Goal: Communication & Community: Participate in discussion

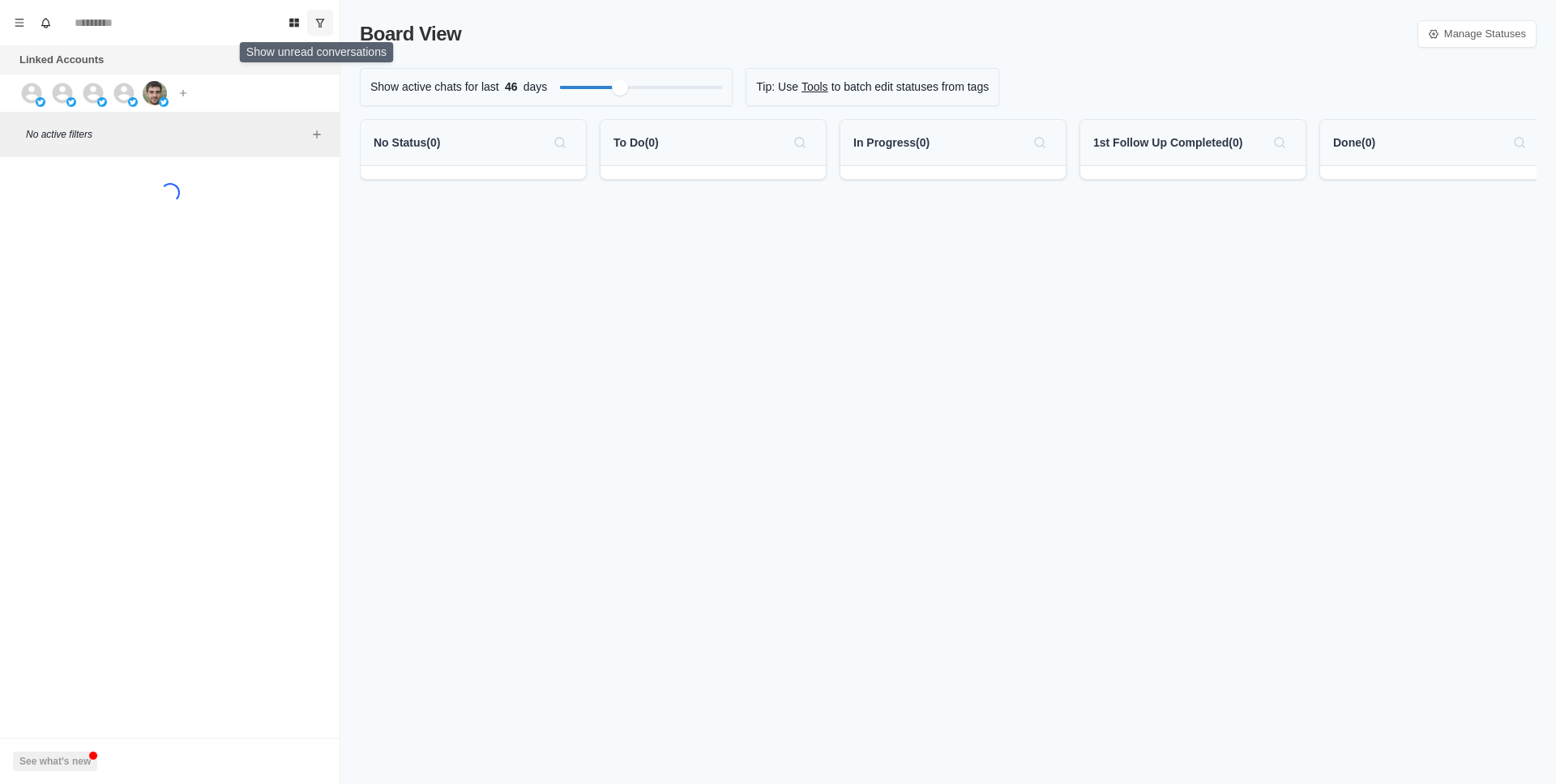
click at [322, 18] on icon "Show unread conversations" at bounding box center [320, 22] width 11 height 11
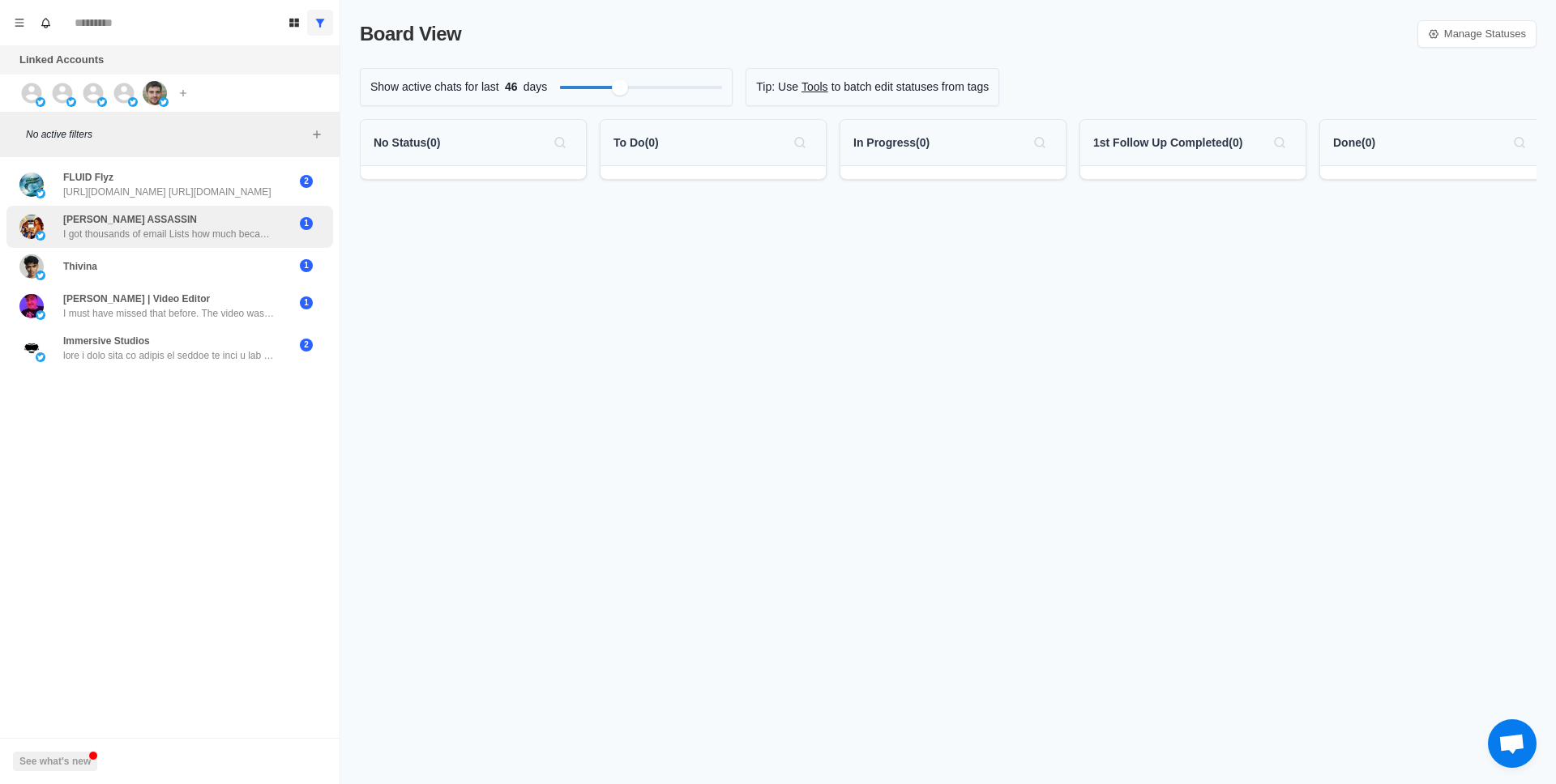
click at [227, 233] on p "I got thousands of email Lists how much because I stopped doing email marketing…" at bounding box center [168, 234] width 210 height 15
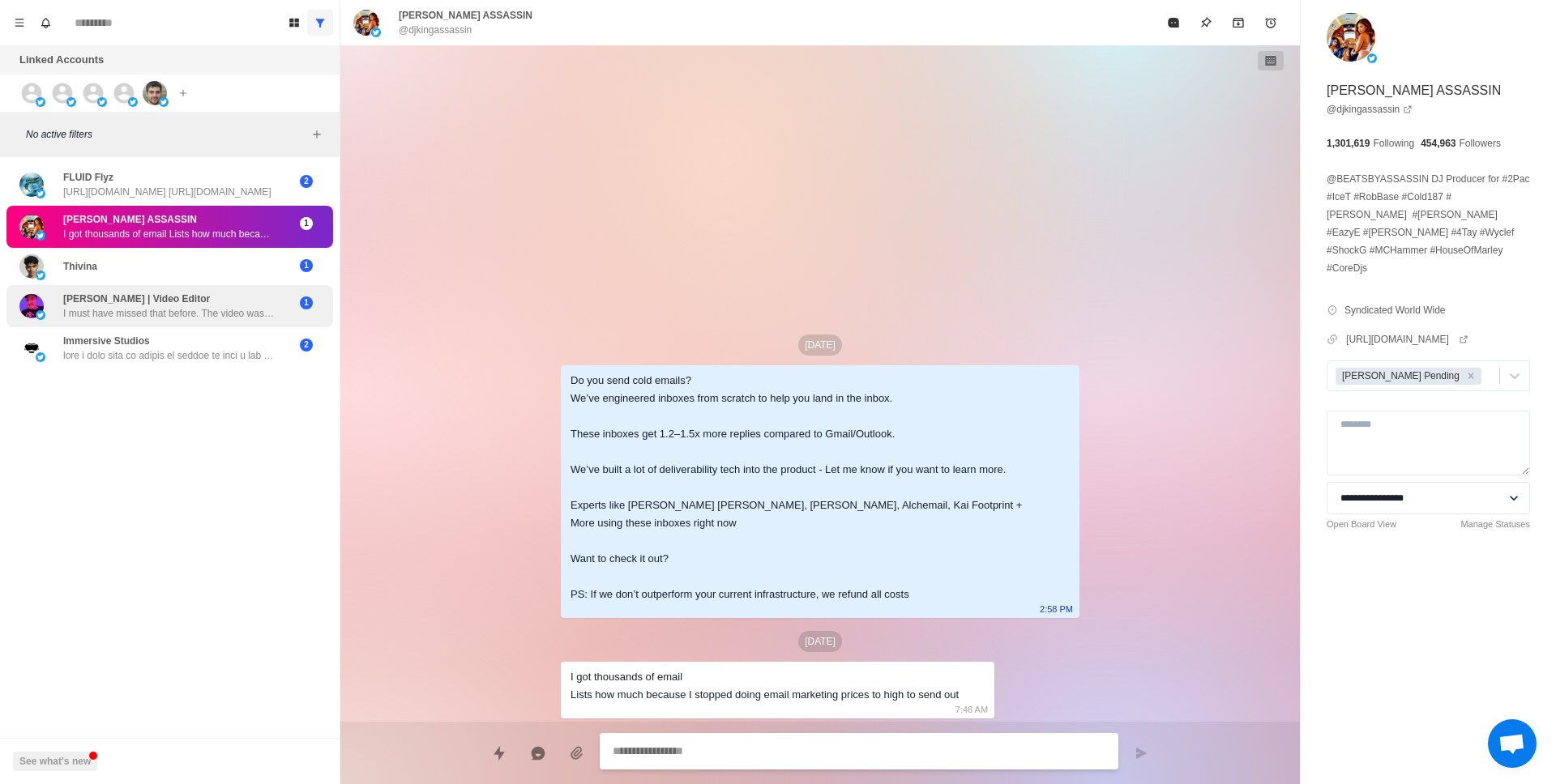
click at [192, 321] on div "[PERSON_NAME] | Video Editor I must have missed that before. The video was quit…" at bounding box center [170, 306] width 327 height 42
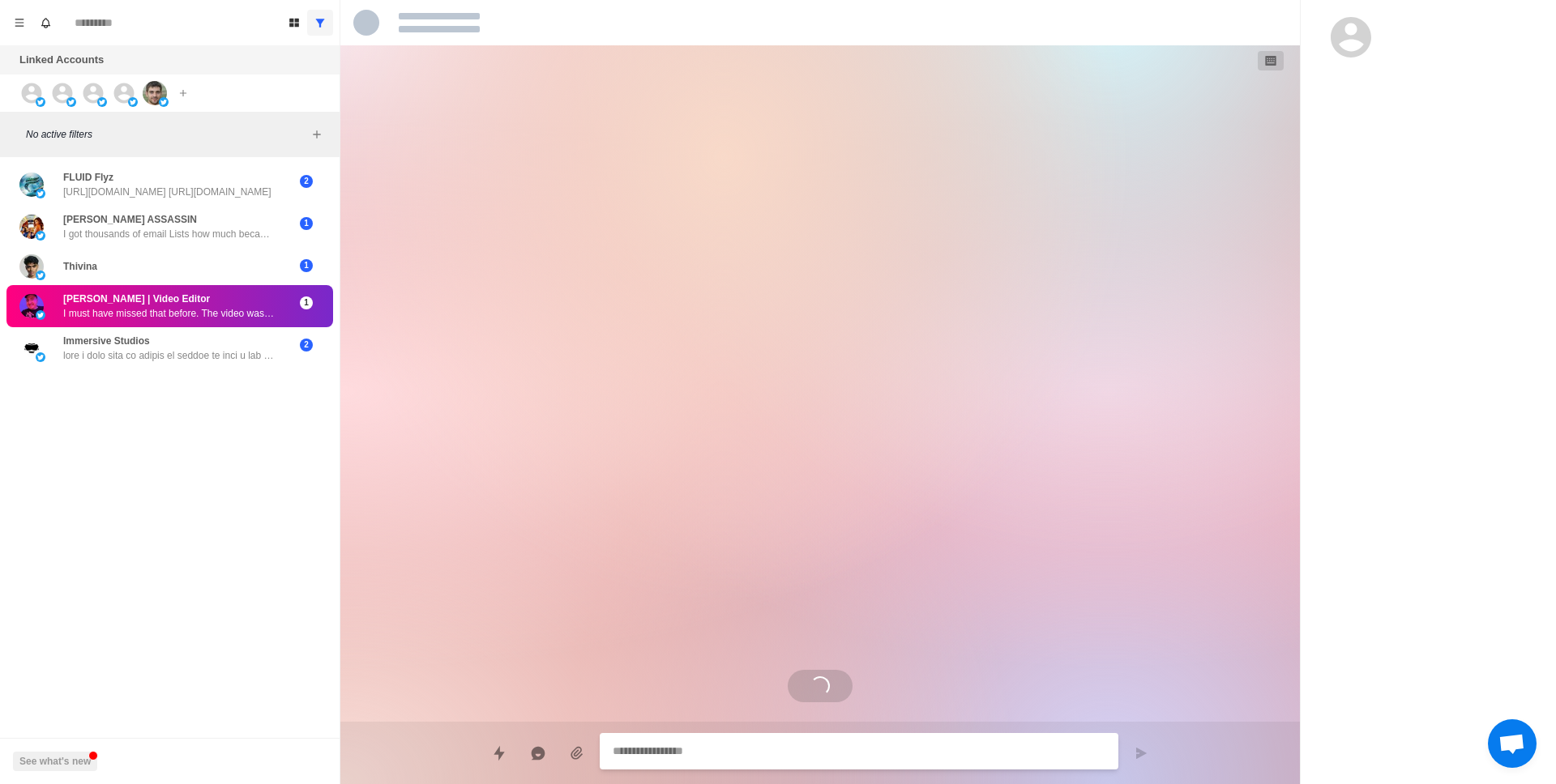
type textarea "*"
select select "**********"
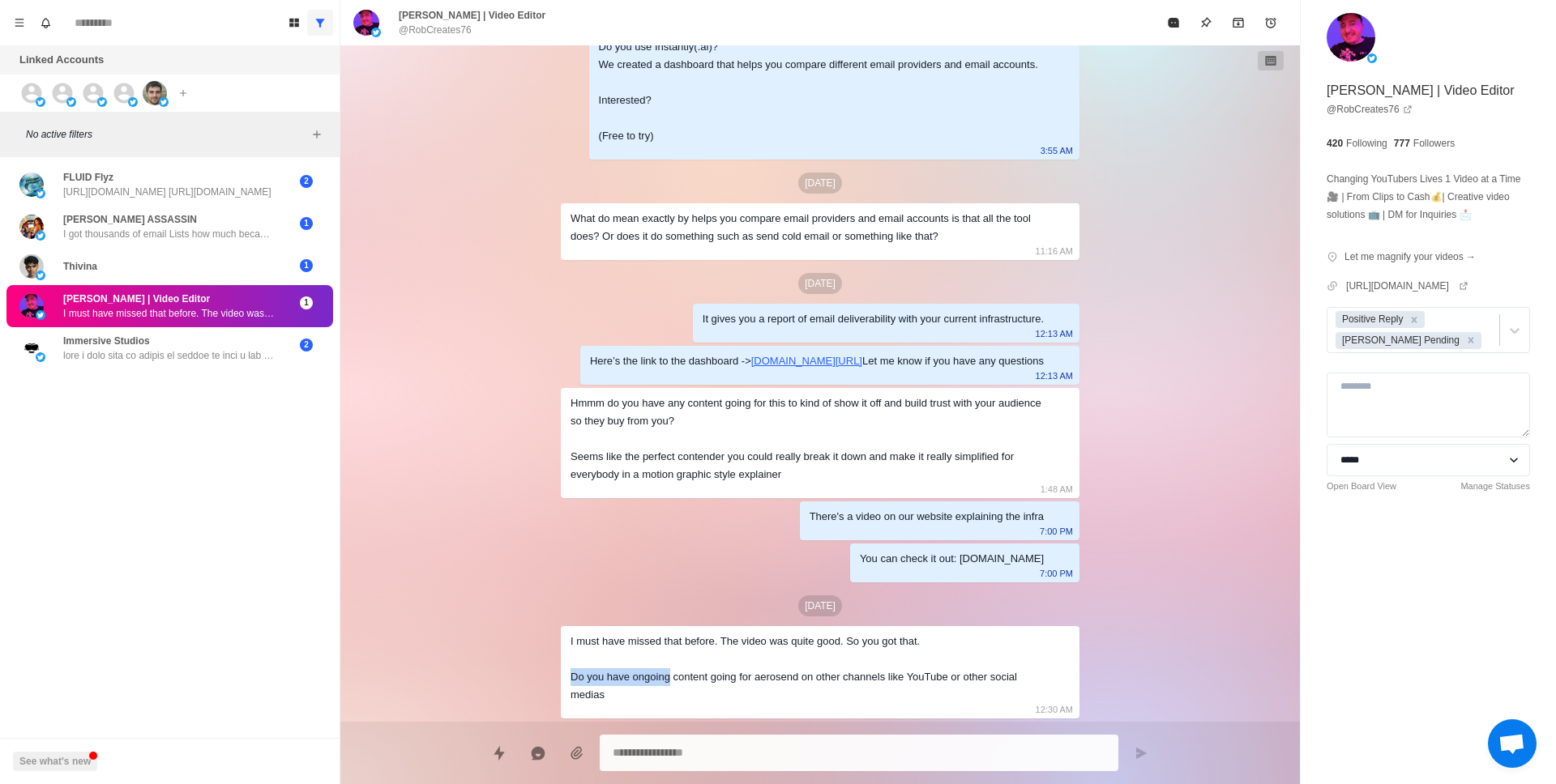
drag, startPoint x: 566, startPoint y: 685, endPoint x: 681, endPoint y: 683, distance: 115.0
click at [678, 683] on div "I must have missed that before. The video was quite good. So you got that. Do y…" at bounding box center [820, 672] width 519 height 92
click at [683, 683] on div "I must have missed that before. The video was quite good. So you got that. Do y…" at bounding box center [807, 668] width 473 height 71
drag, startPoint x: 688, startPoint y: 683, endPoint x: 728, endPoint y: 683, distance: 40.0
click at [727, 683] on div "I must have missed that before. The video was quite good. So you got that. Do y…" at bounding box center [807, 668] width 473 height 71
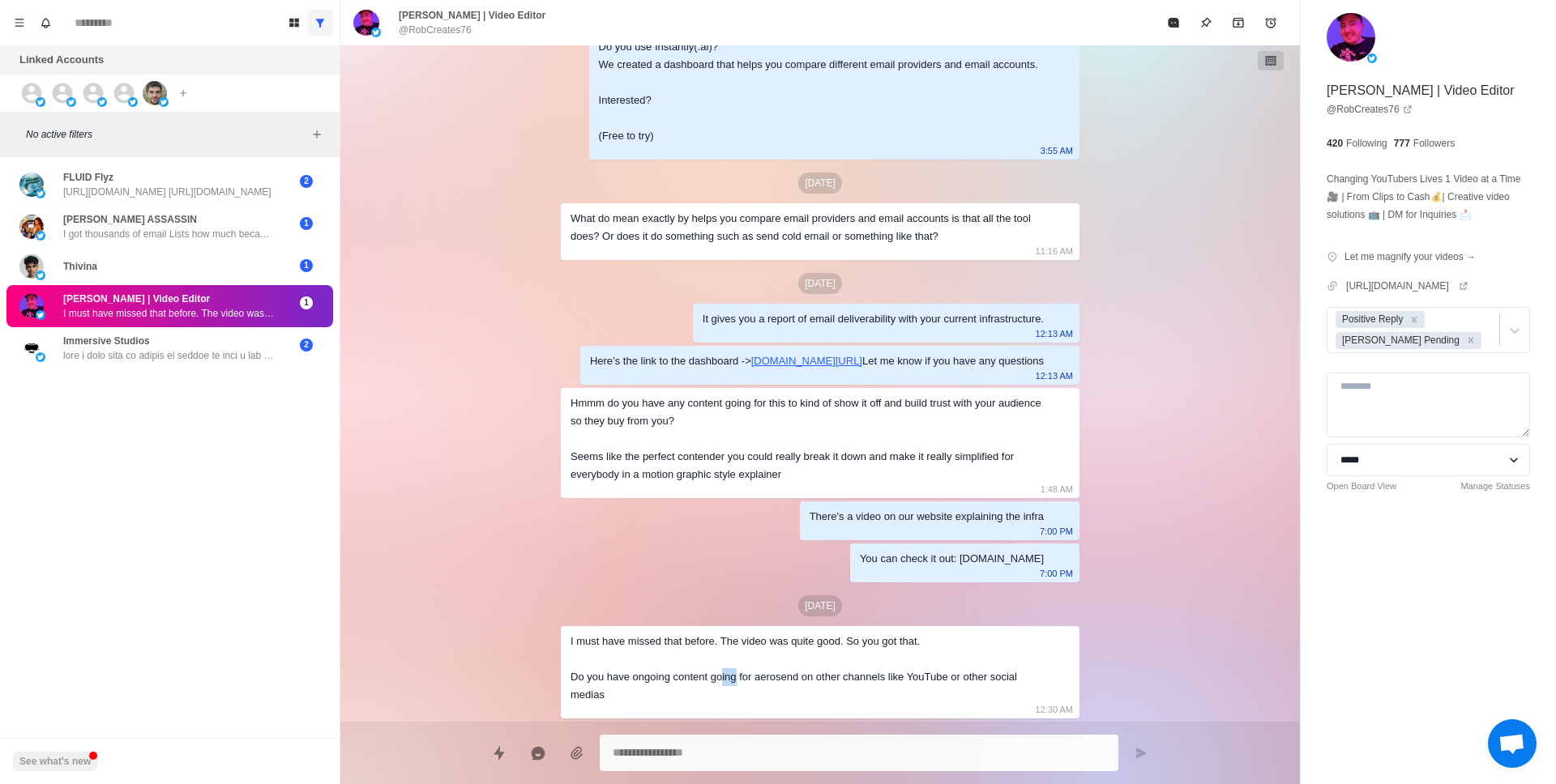
click at [727, 683] on div "I must have missed that before. The video was quite good. So you got that. Do y…" at bounding box center [807, 668] width 473 height 71
drag, startPoint x: 760, startPoint y: 683, endPoint x: 830, endPoint y: 671, distance: 71.0
click at [760, 683] on div "I must have missed that before. The video was quite good. So you got that. Do y…" at bounding box center [807, 668] width 473 height 71
drag, startPoint x: 587, startPoint y: 393, endPoint x: 784, endPoint y: 418, distance: 198.6
click at [784, 418] on div "[DATE] Do you use Instantly(.ai)? We created a dashboard that helps you compare…" at bounding box center [820, 350] width 519 height 743
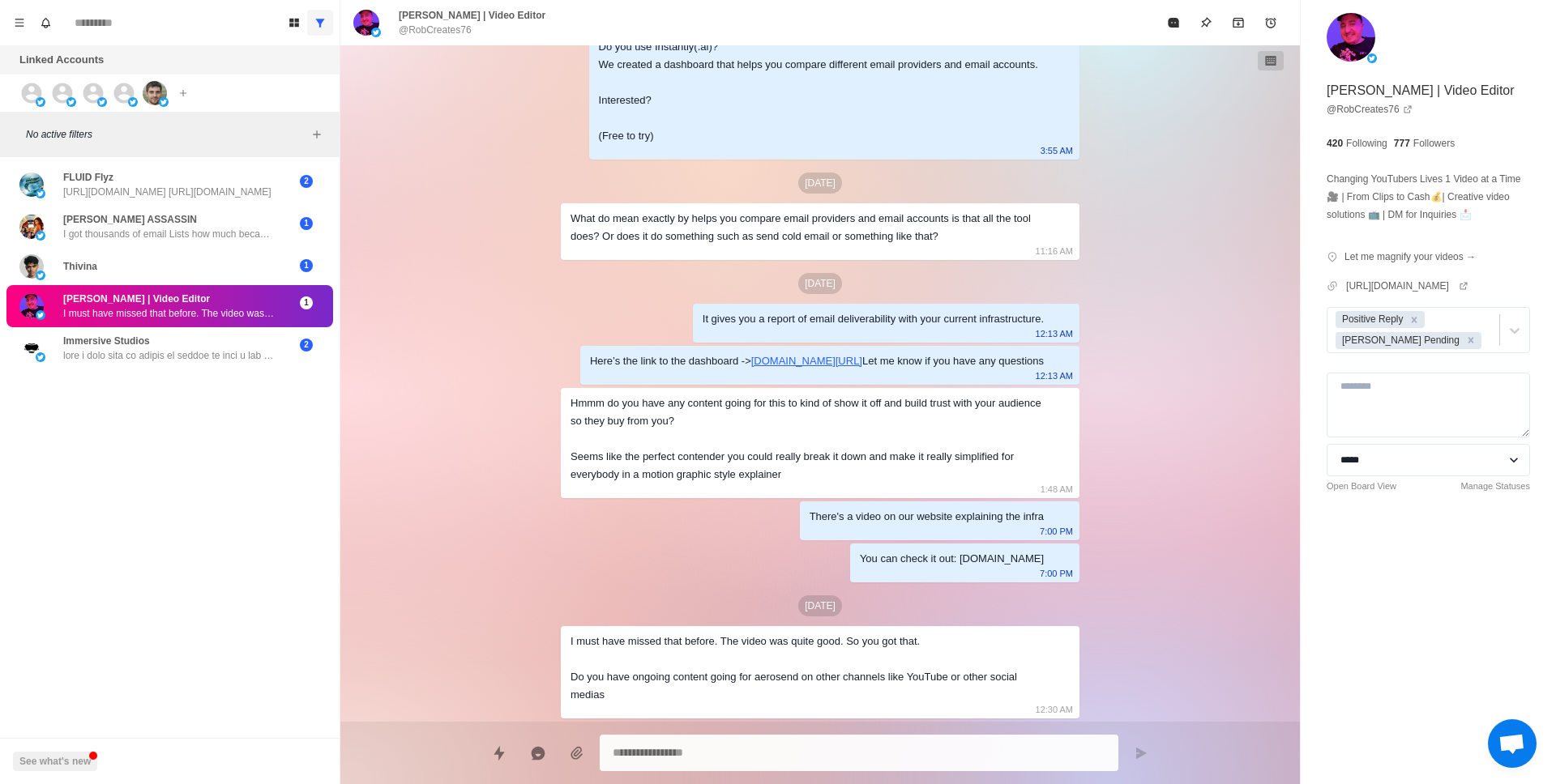
drag, startPoint x: 785, startPoint y: 419, endPoint x: 772, endPoint y: 428, distance: 15.8
click at [785, 419] on div "Hmmm do you have any content going for this to kind of show it off and build tr…" at bounding box center [807, 439] width 473 height 89
drag, startPoint x: 677, startPoint y: 458, endPoint x: 876, endPoint y: 465, distance: 199.1
click at [875, 465] on div "Hmmm do you have any content going for this to kind of show it off and build tr…" at bounding box center [807, 439] width 473 height 89
drag, startPoint x: 876, startPoint y: 465, endPoint x: 677, endPoint y: 457, distance: 199.2
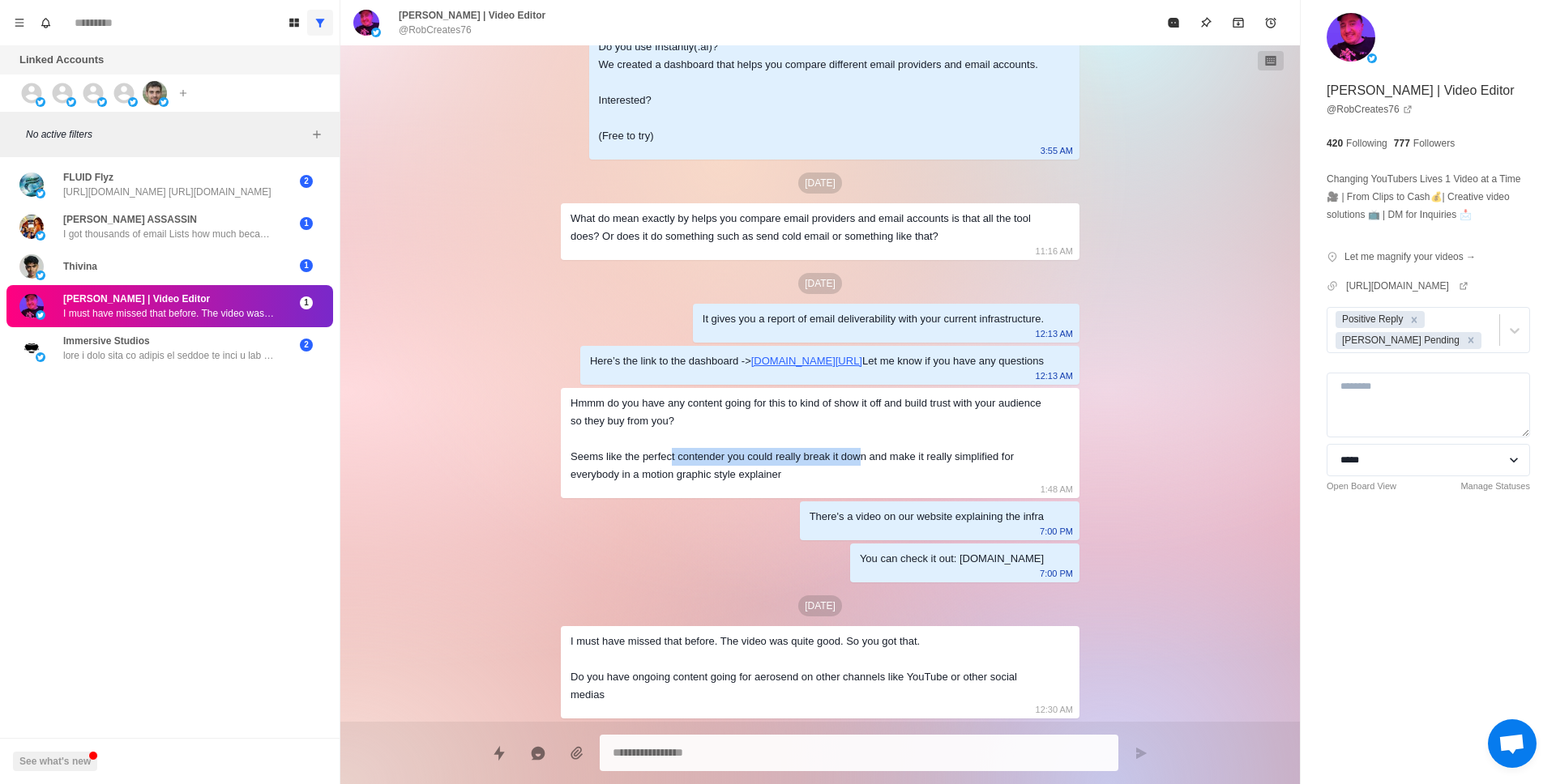
click at [677, 457] on div "Hmmm do you have any content going for this to kind of show it off and build tr…" at bounding box center [807, 439] width 473 height 89
drag, startPoint x: 677, startPoint y: 457, endPoint x: 494, endPoint y: 449, distance: 183.2
click at [677, 457] on div "Hmmm do you have any content going for this to kind of show it off and build tr…" at bounding box center [807, 439] width 473 height 89
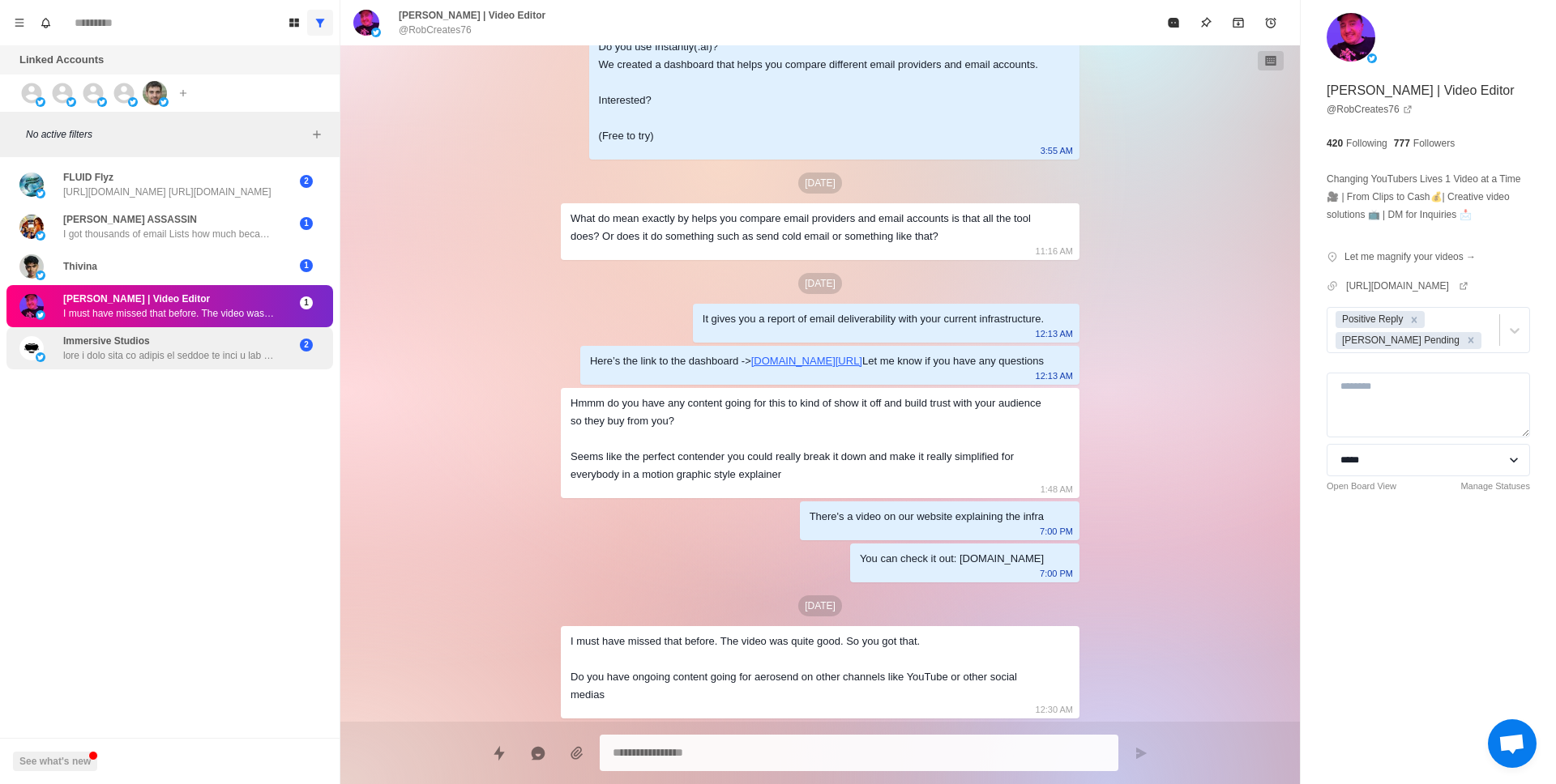
click at [165, 360] on p at bounding box center [168, 356] width 210 height 15
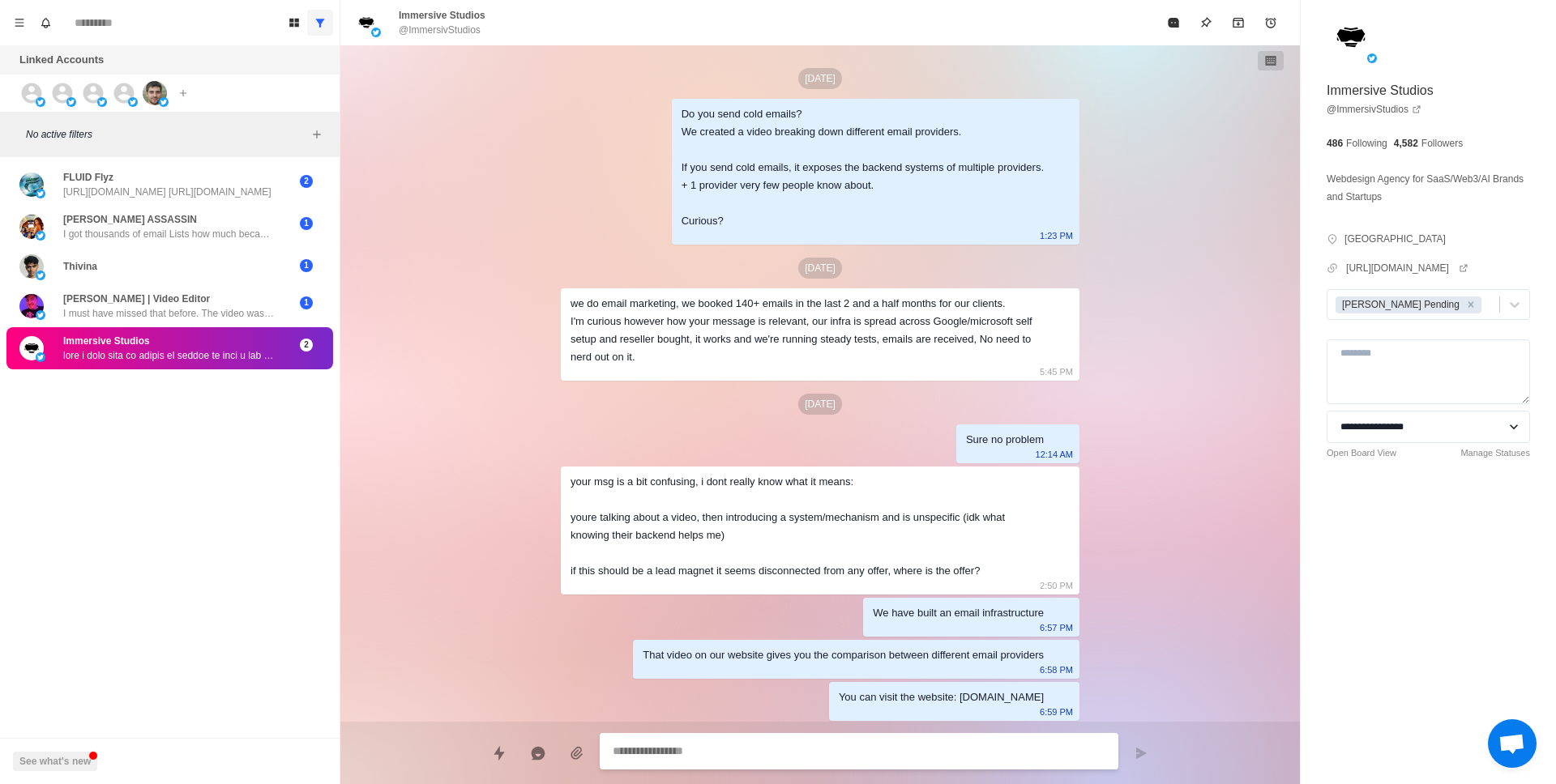
scroll to position [573, 0]
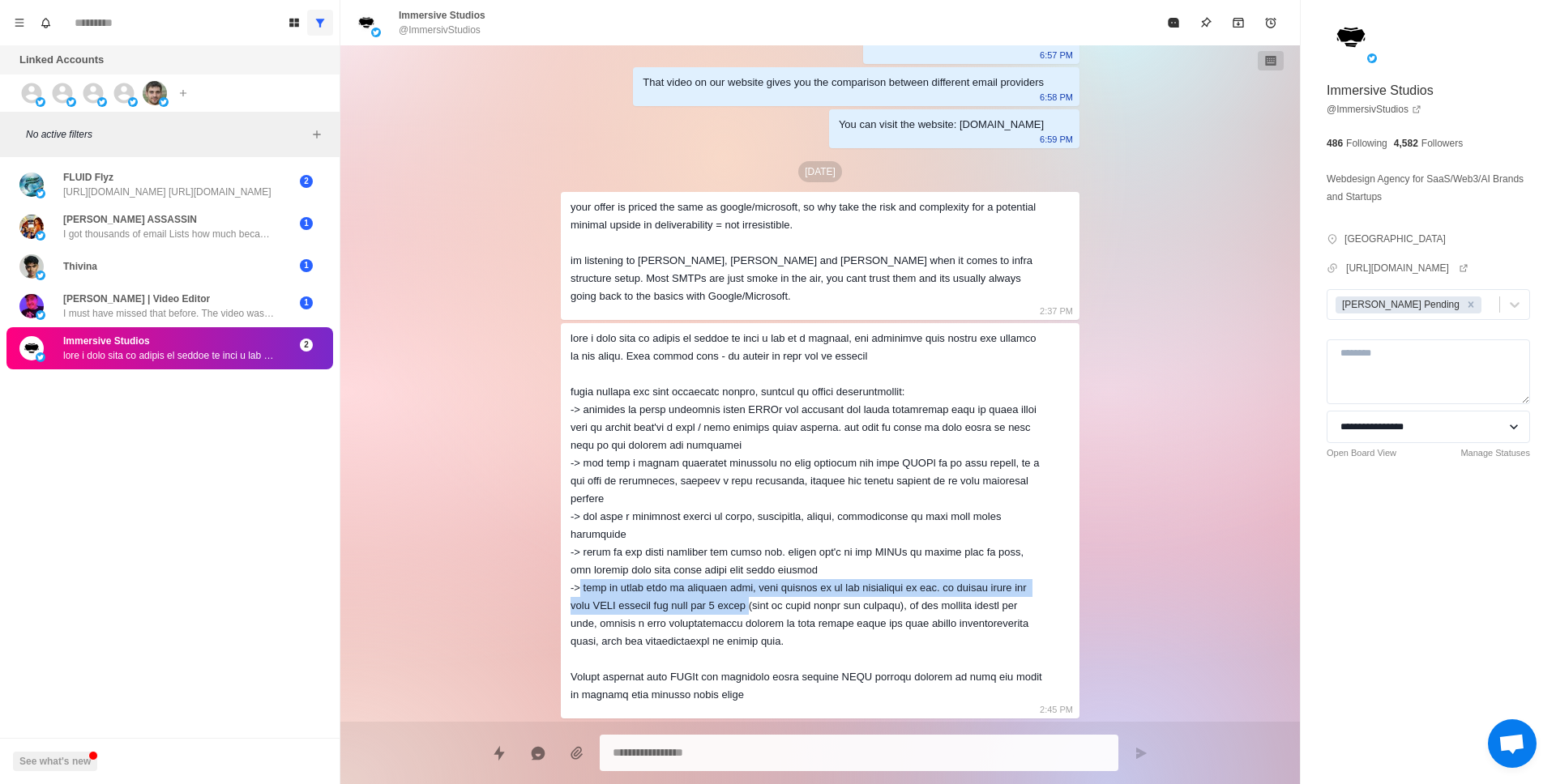
drag, startPoint x: 648, startPoint y: 592, endPoint x: 784, endPoint y: 594, distance: 136.0
click at [775, 595] on div at bounding box center [807, 517] width 473 height 374
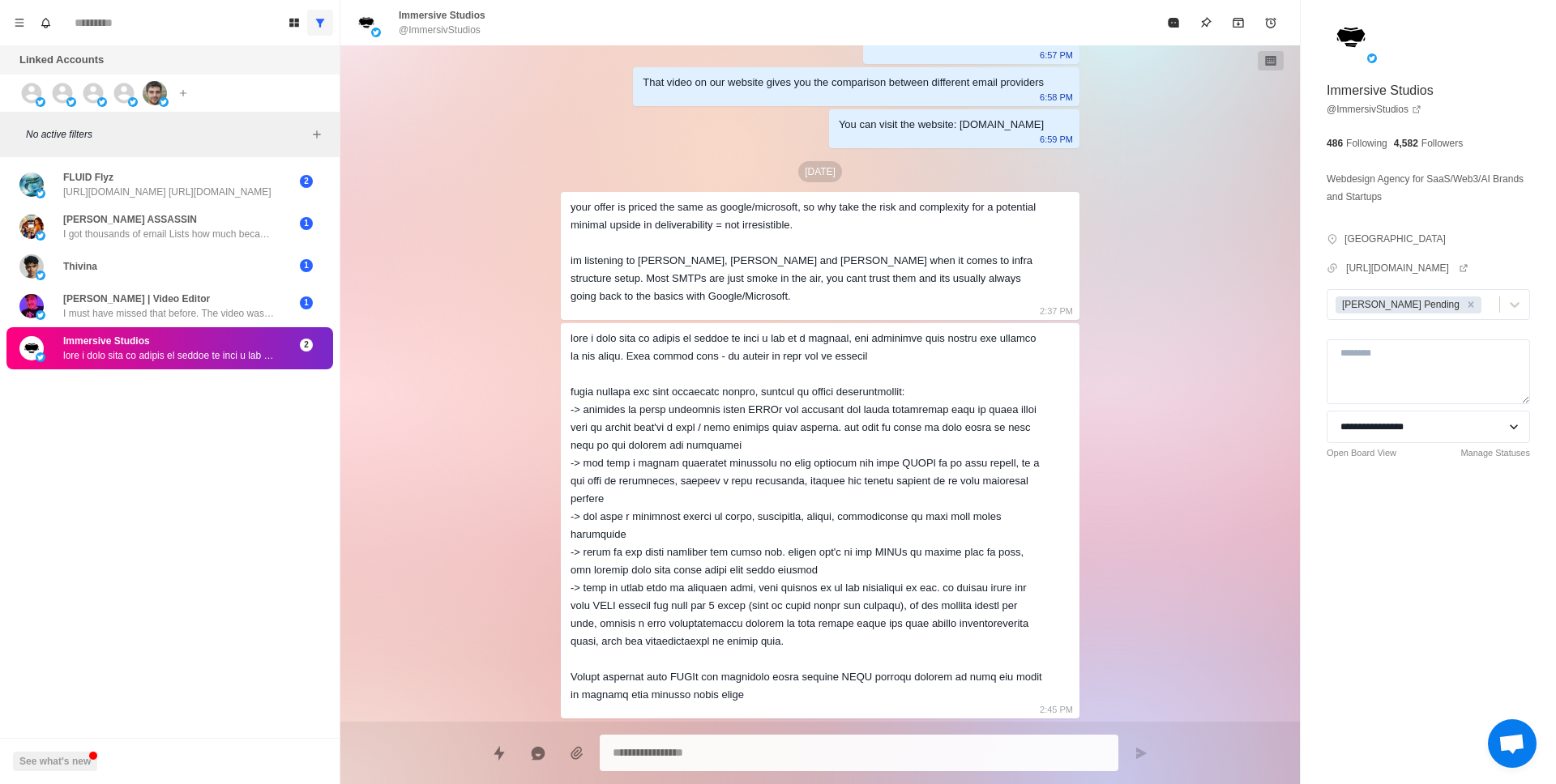
click at [784, 594] on div at bounding box center [807, 517] width 473 height 374
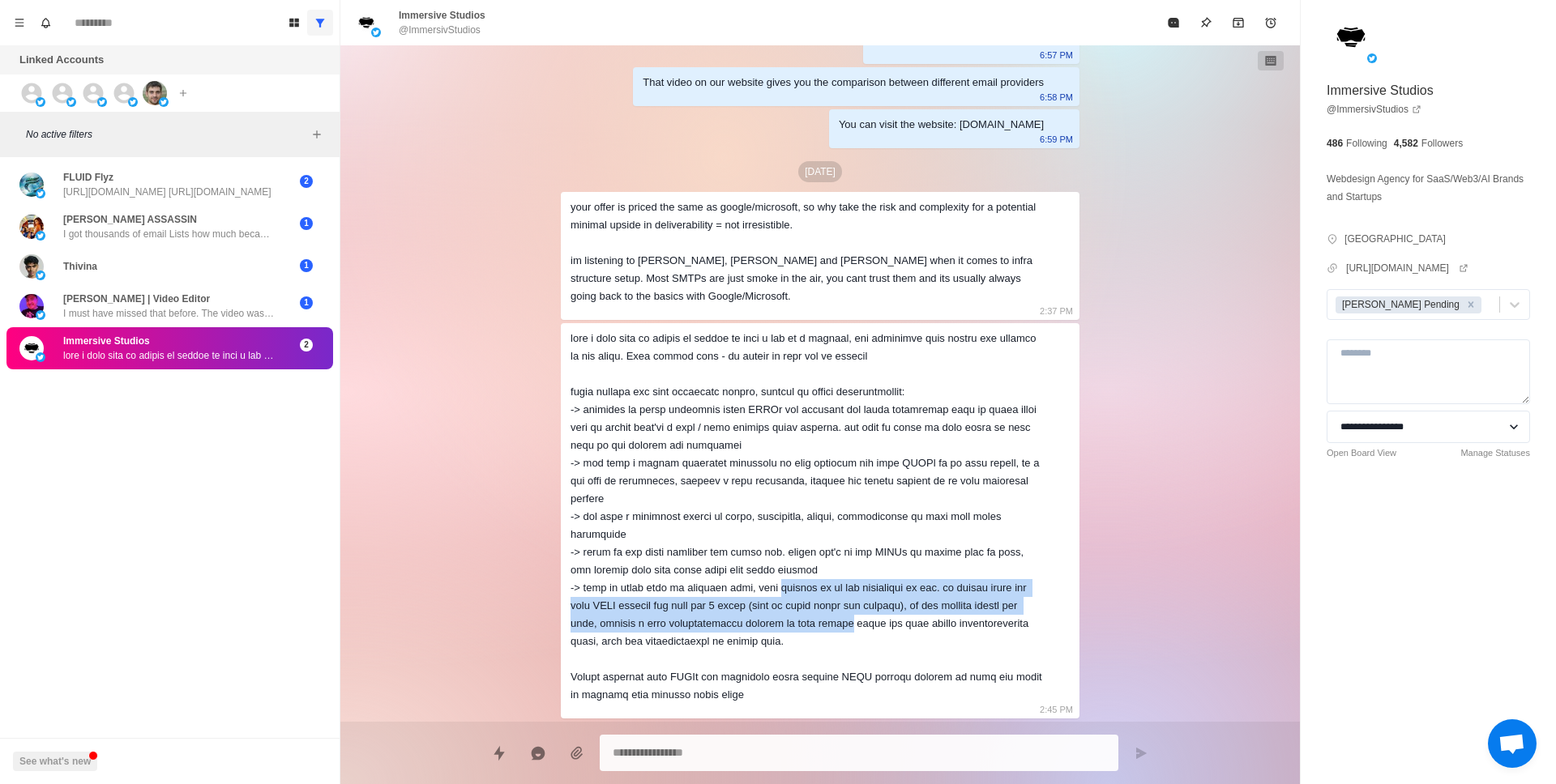
drag, startPoint x: 784, startPoint y: 594, endPoint x: 874, endPoint y: 616, distance: 92.6
click at [874, 615] on div at bounding box center [807, 517] width 473 height 374
click at [874, 616] on div at bounding box center [807, 517] width 473 height 374
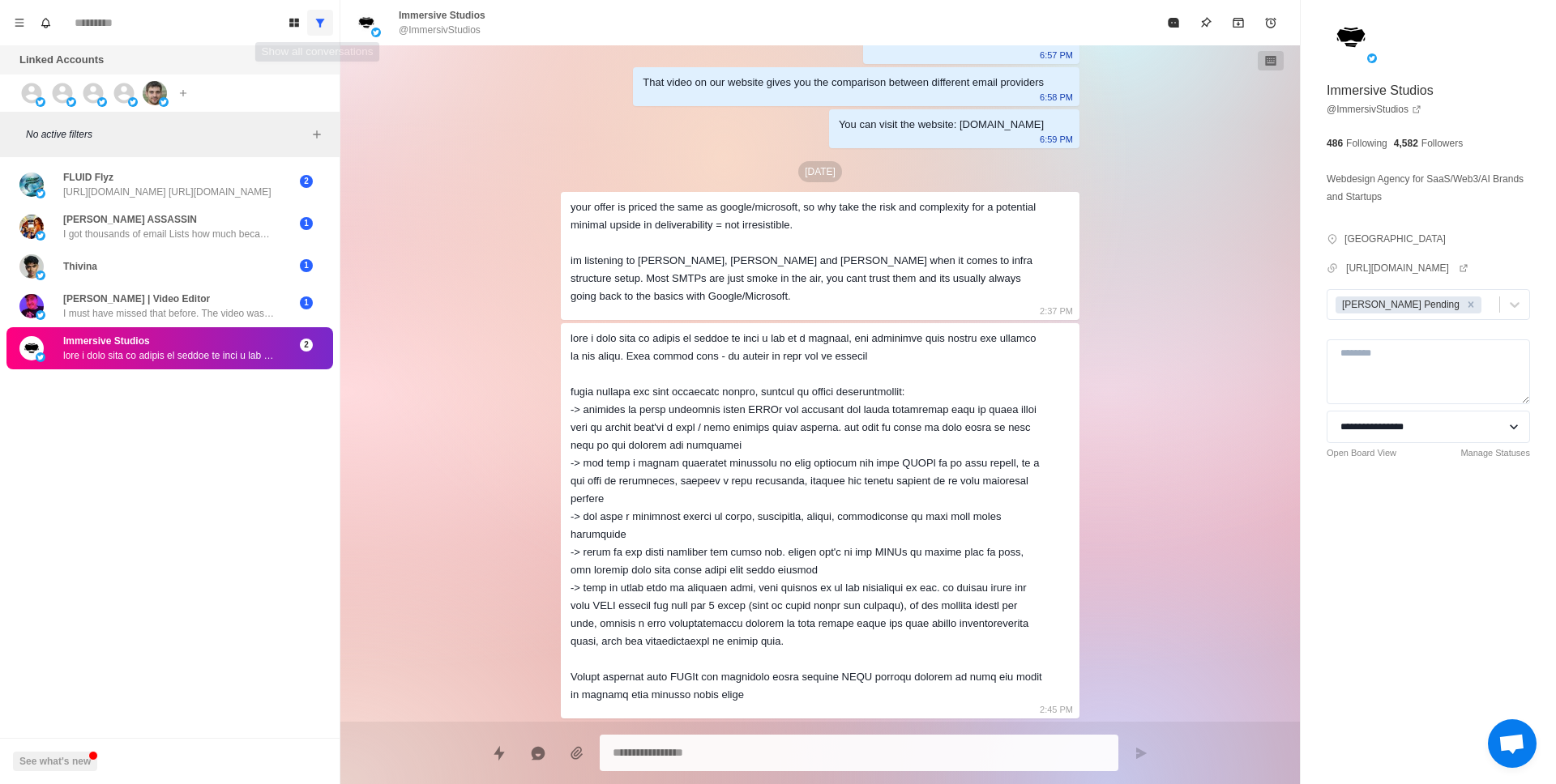
click at [316, 23] on icon "Show all conversations" at bounding box center [320, 22] width 11 height 11
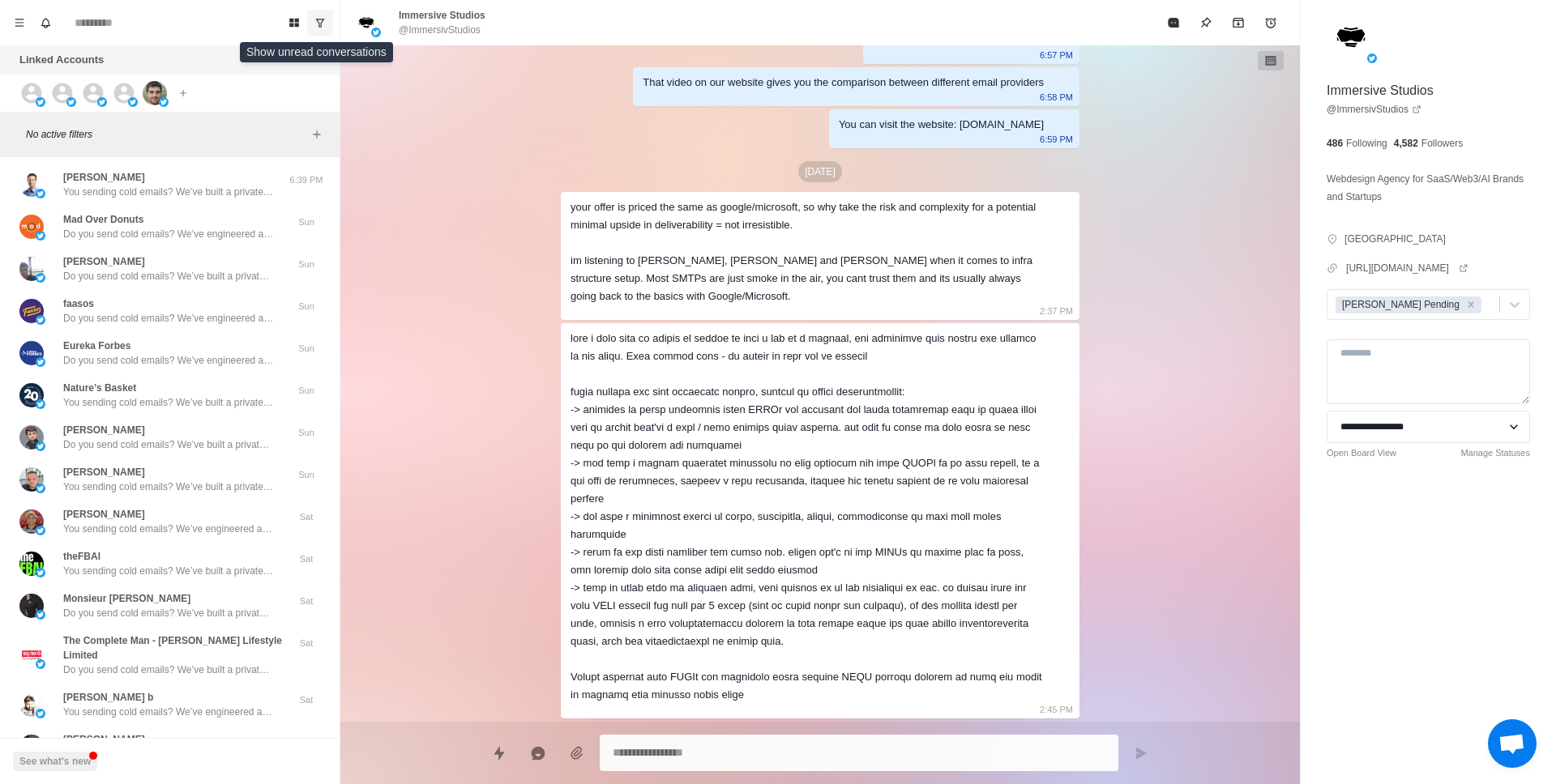
type textarea "*"
